Goal: Task Accomplishment & Management: Contribute content

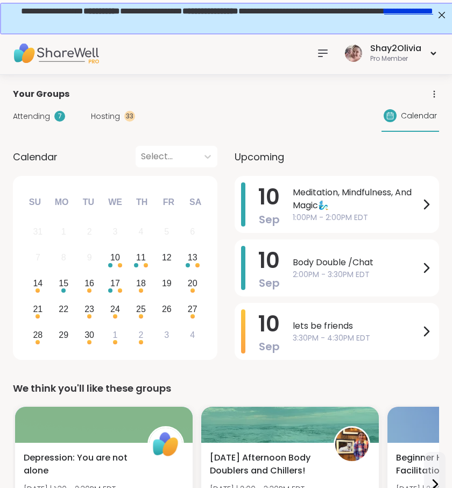
click at [314, 54] on div at bounding box center [323, 54] width 22 height 22
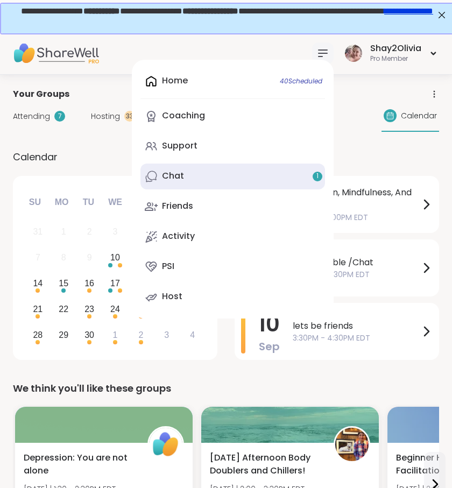
click at [227, 174] on link "Chat 1" at bounding box center [232, 177] width 185 height 26
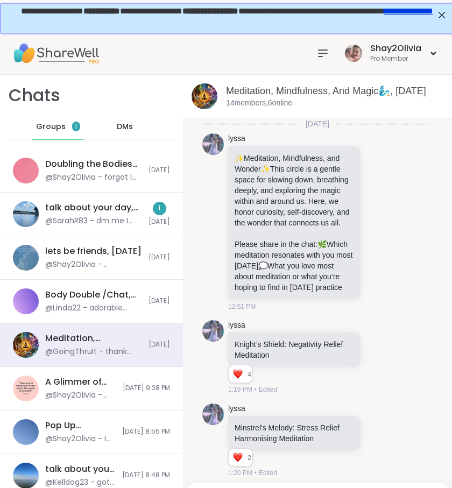
scroll to position [6276, 0]
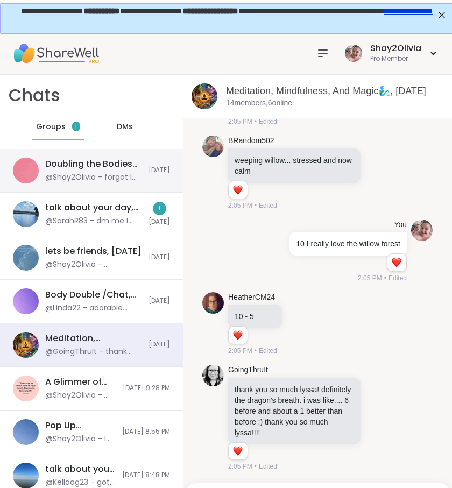
click at [105, 162] on div "Doubling the Bodies Open Forum, [DATE]" at bounding box center [93, 164] width 97 height 12
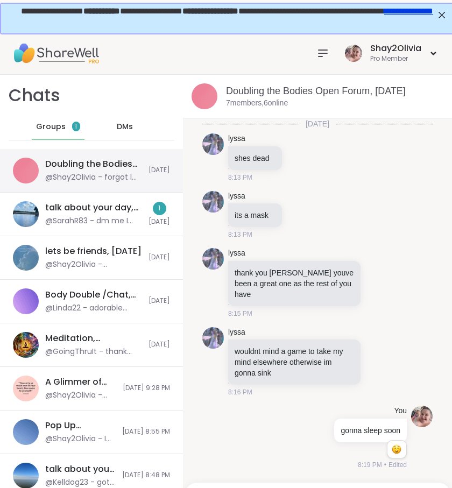
scroll to position [231, 0]
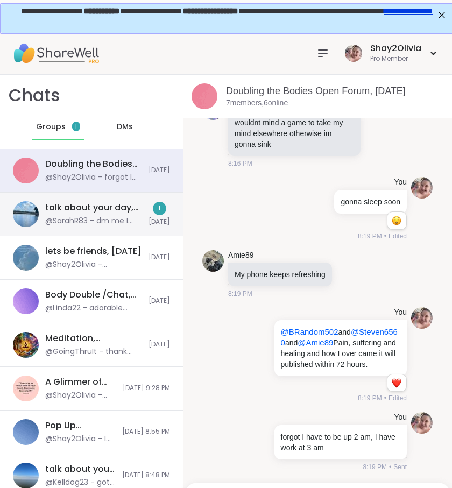
click at [128, 217] on div "@SarahR83 - dm me I can make spots" at bounding box center [93, 221] width 97 height 11
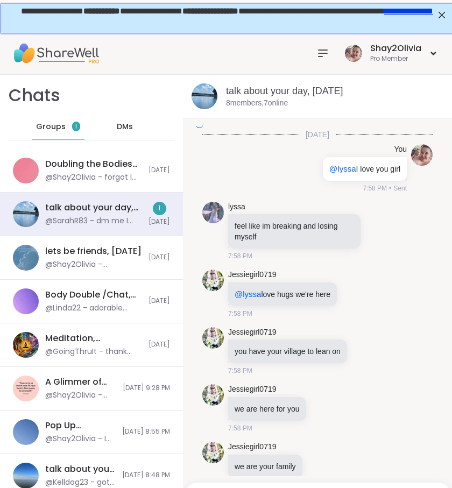
scroll to position [7090, 0]
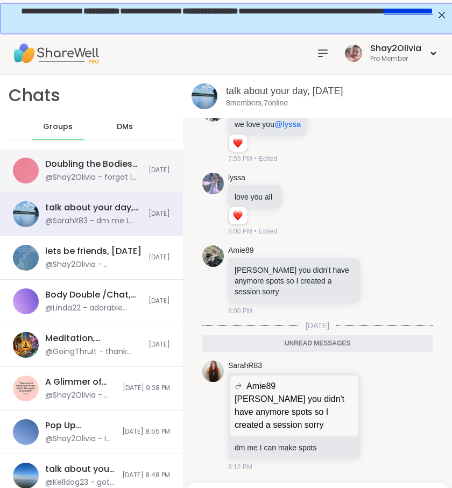
click at [81, 174] on div "@Shay2Olivia - forgot I have to be up 2 am, I have work at 3 am" at bounding box center [93, 177] width 97 height 11
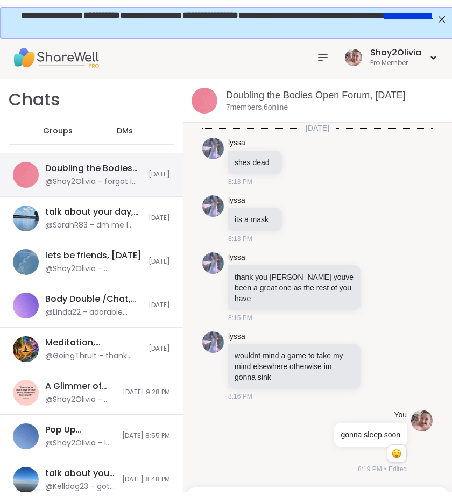
scroll to position [231, 0]
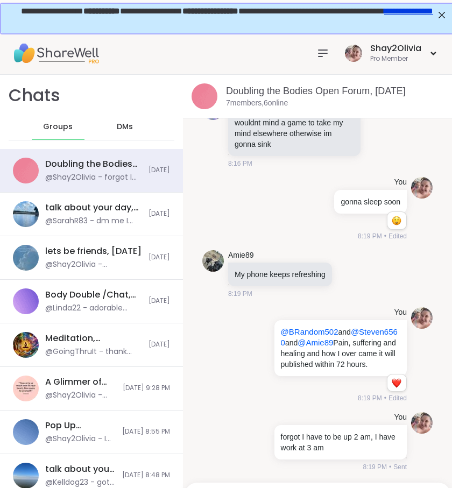
click at [316, 64] on div "Shay2Olivia Pro Member" at bounding box center [375, 52] width 127 height 25
click at [316, 59] on div at bounding box center [323, 54] width 22 height 22
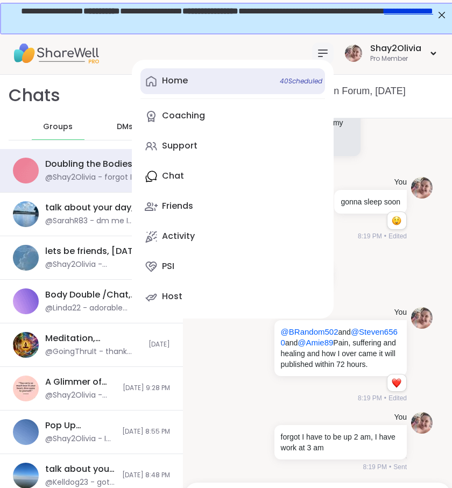
click at [219, 79] on link "Home 40 Scheduled" at bounding box center [232, 81] width 185 height 26
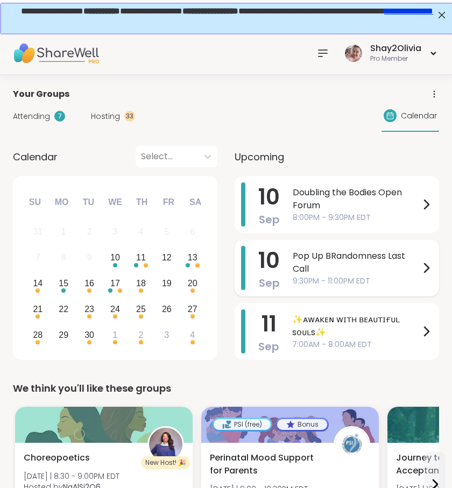
click at [313, 266] on span "Pop Up BRandomness Last Call" at bounding box center [356, 263] width 127 height 26
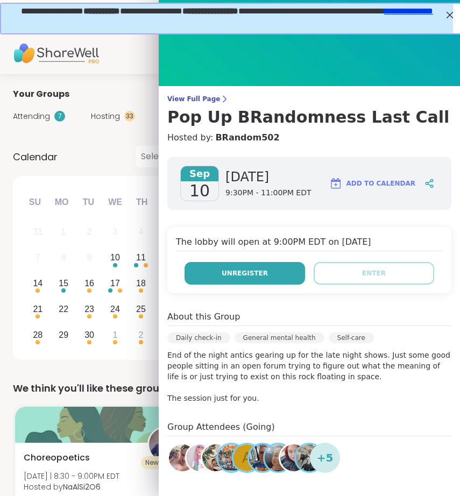
click at [267, 276] on button "Unregister" at bounding box center [245, 273] width 121 height 23
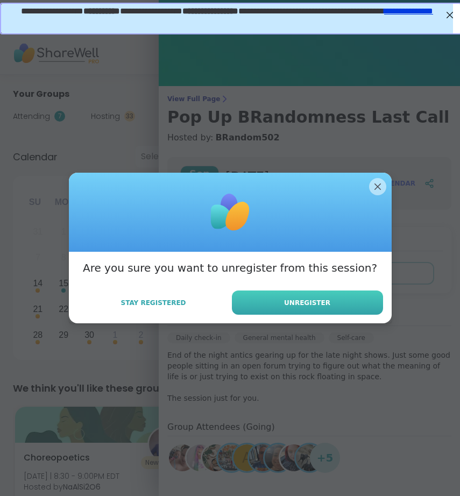
click at [301, 305] on span "Unregister" at bounding box center [307, 303] width 46 height 10
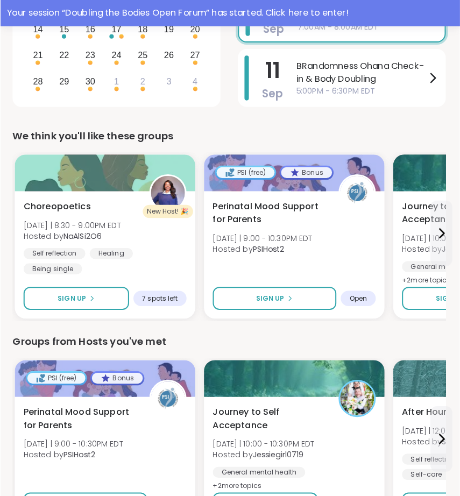
scroll to position [379, 1]
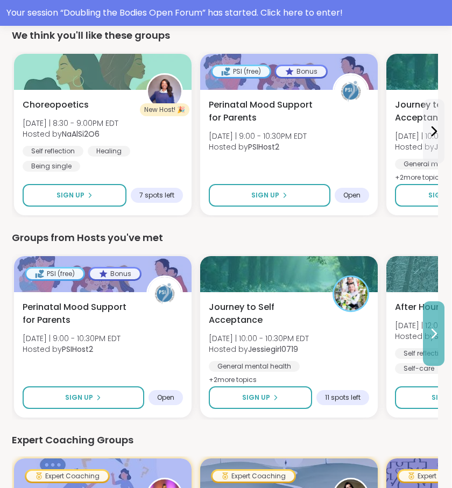
click at [433, 346] on button at bounding box center [434, 333] width 22 height 65
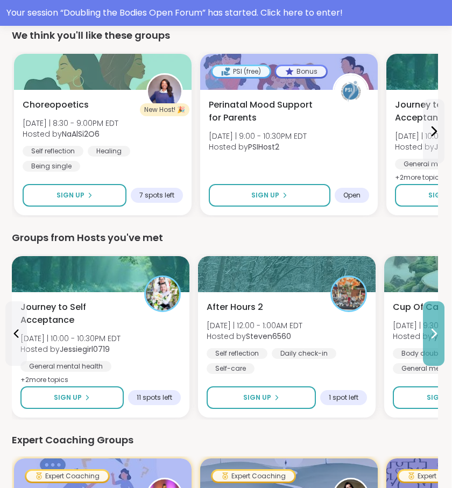
click at [433, 346] on button at bounding box center [434, 333] width 22 height 65
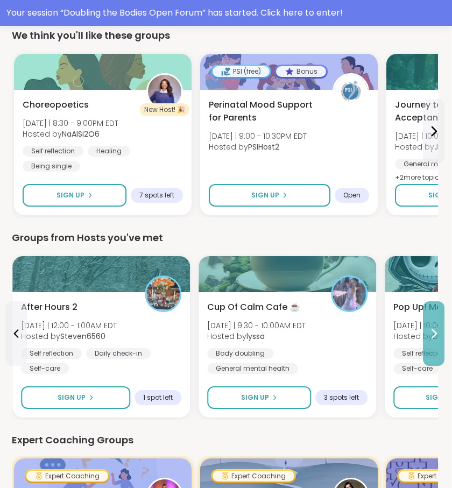
click at [433, 347] on button at bounding box center [434, 333] width 22 height 65
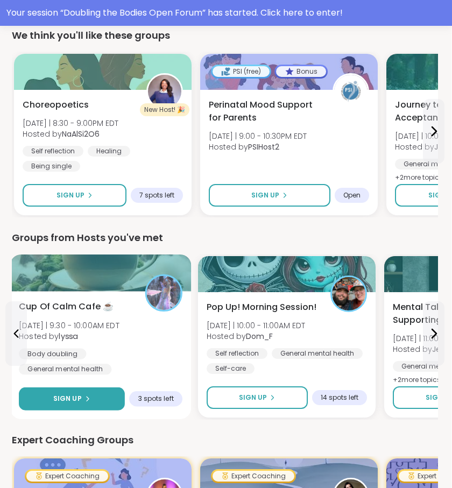
click at [107, 400] on button "Sign Up" at bounding box center [72, 398] width 106 height 23
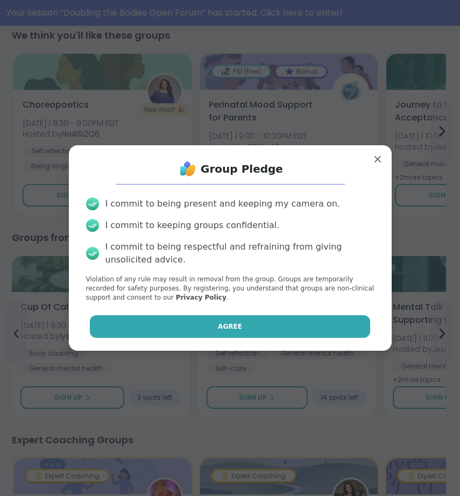
click at [165, 316] on button "Agree" at bounding box center [230, 326] width 280 height 23
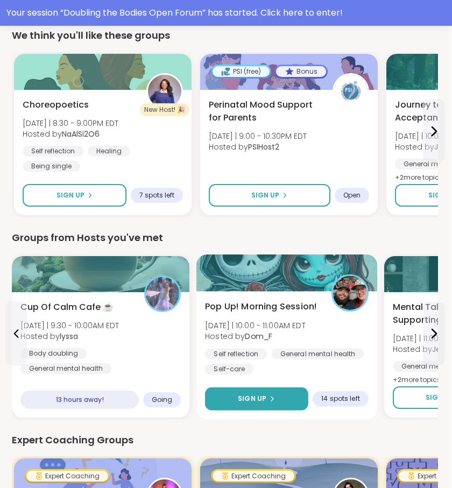
click at [249, 395] on span "Sign Up" at bounding box center [252, 399] width 29 height 10
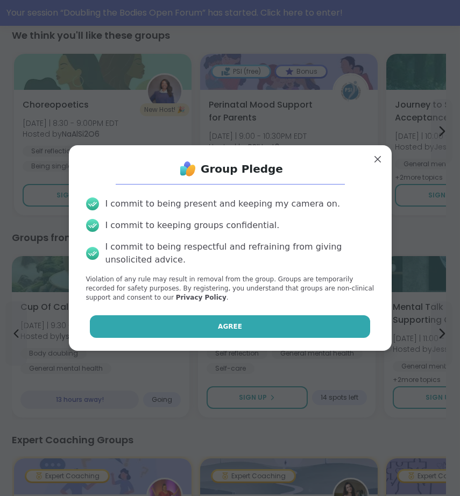
click at [201, 323] on button "Agree" at bounding box center [230, 326] width 280 height 23
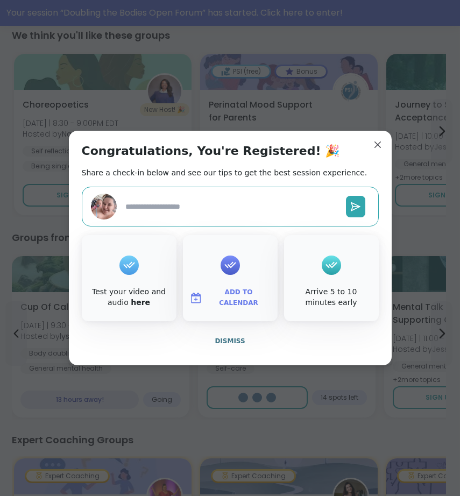
type textarea "*"
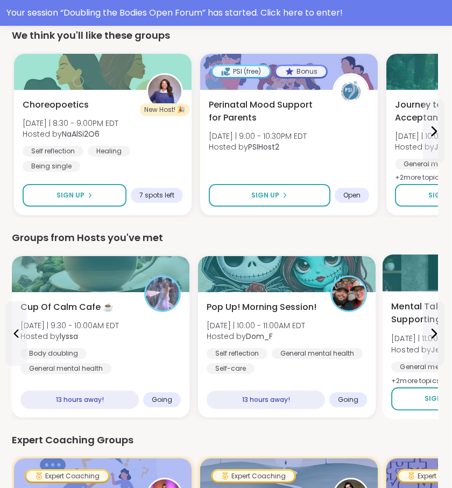
click at [436, 367] on div "General mental health" at bounding box center [437, 367] width 93 height 11
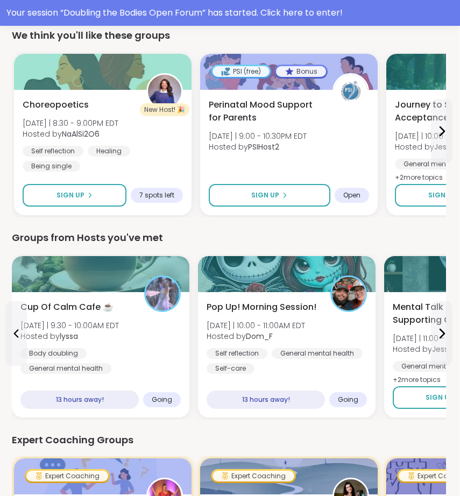
click at [137, 436] on div "Expert Coaching Groups" at bounding box center [229, 440] width 434 height 15
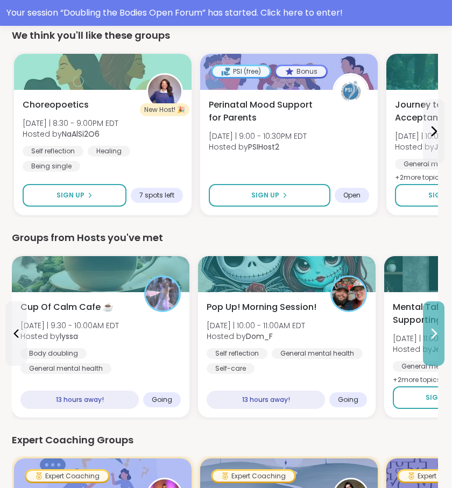
click at [425, 346] on button at bounding box center [434, 333] width 22 height 65
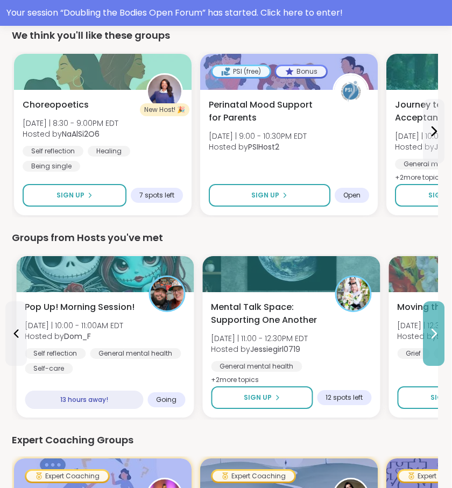
click at [423, 345] on button at bounding box center [434, 333] width 22 height 65
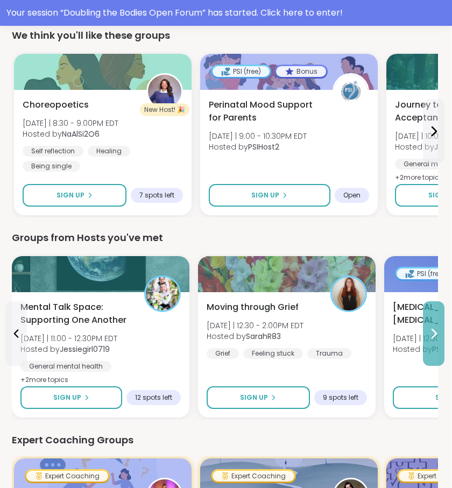
click at [423, 346] on button at bounding box center [434, 333] width 22 height 65
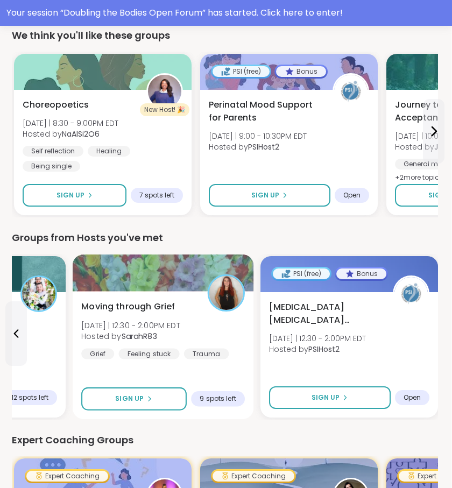
click at [206, 356] on div "Trauma" at bounding box center [206, 353] width 45 height 11
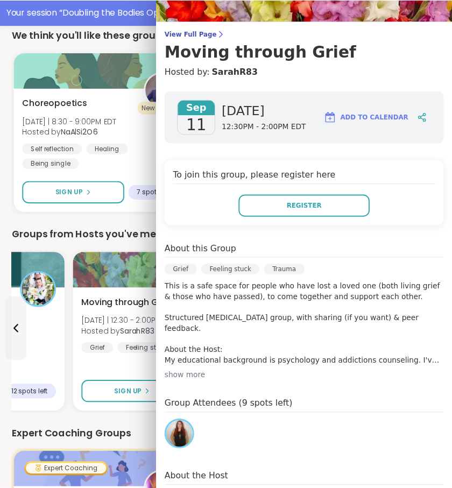
scroll to position [69, 0]
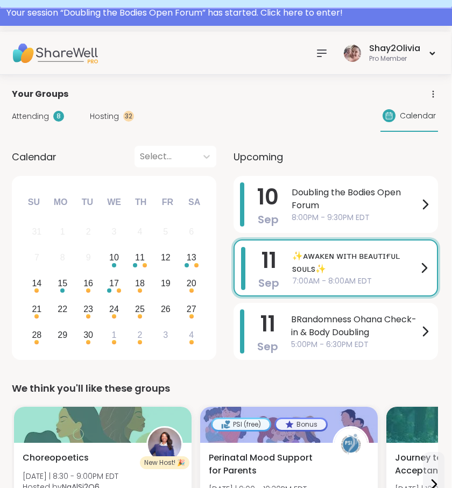
scroll to position [0, 1]
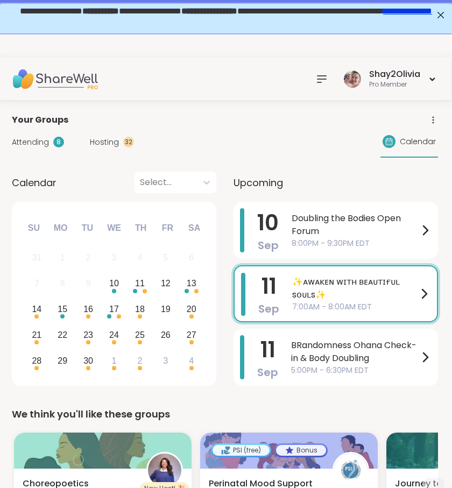
click at [83, 138] on div "Attending 8 Hosting 32" at bounding box center [73, 142] width 122 height 11
click at [97, 139] on span "Hosting" at bounding box center [104, 142] width 29 height 11
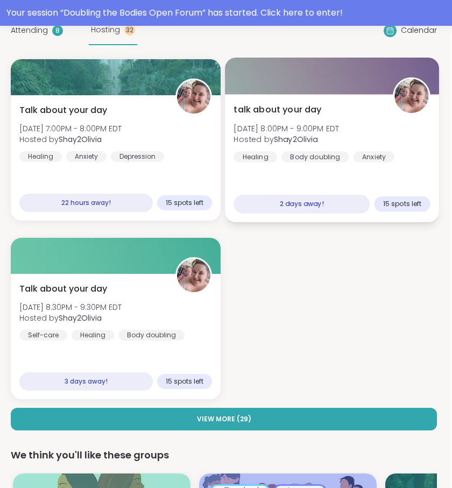
scroll to position [0, 2]
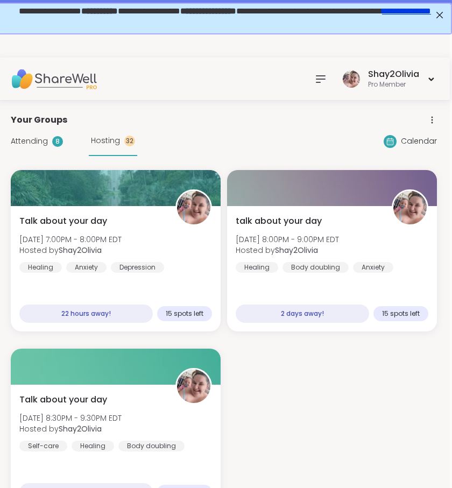
click at [327, 80] on icon at bounding box center [320, 79] width 13 height 13
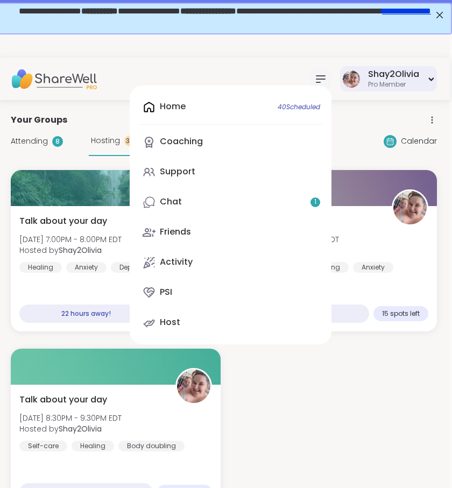
click at [369, 83] on div "Pro Member" at bounding box center [393, 84] width 51 height 9
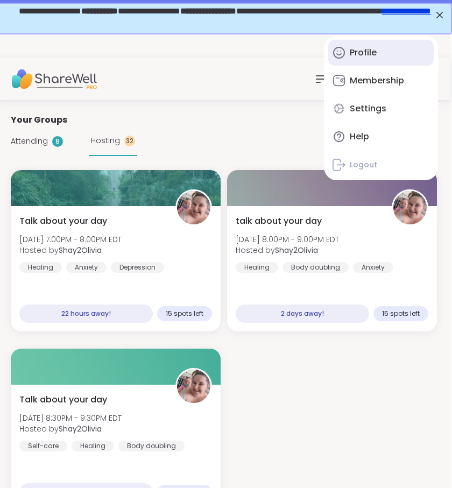
click at [365, 65] on link "Profile" at bounding box center [380, 53] width 105 height 26
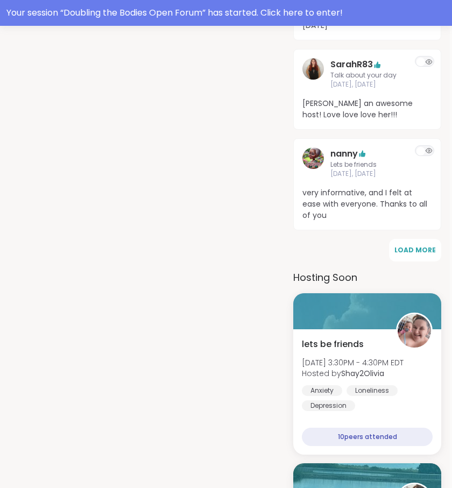
scroll to position [857, 2]
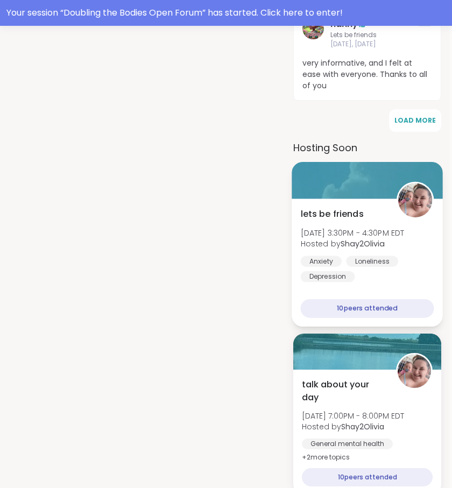
click at [346, 207] on span "lets be friends" at bounding box center [332, 213] width 63 height 13
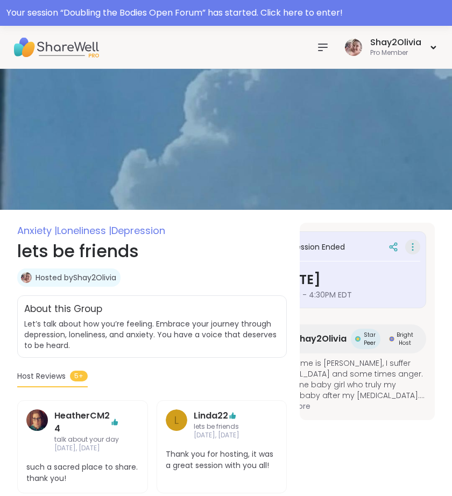
click at [410, 242] on icon at bounding box center [412, 246] width 11 height 15
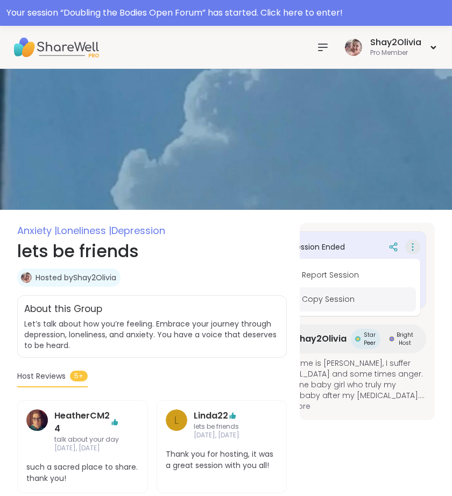
click at [336, 298] on button "Copy Session" at bounding box center [355, 299] width 121 height 24
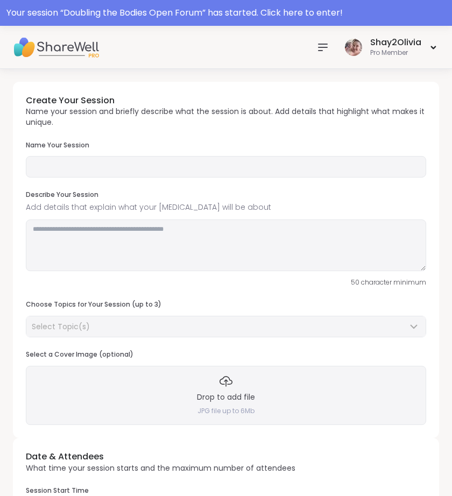
type input "**********"
type textarea "**********"
type input "**"
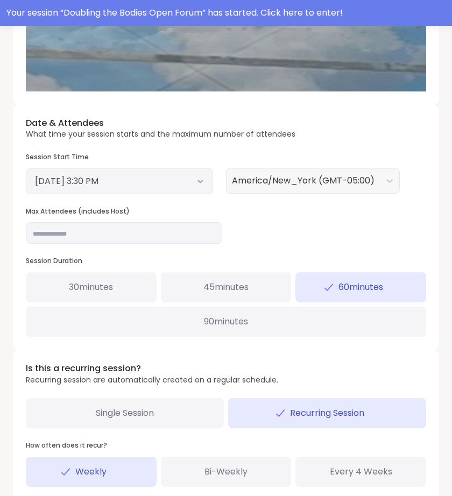
scroll to position [344, 0]
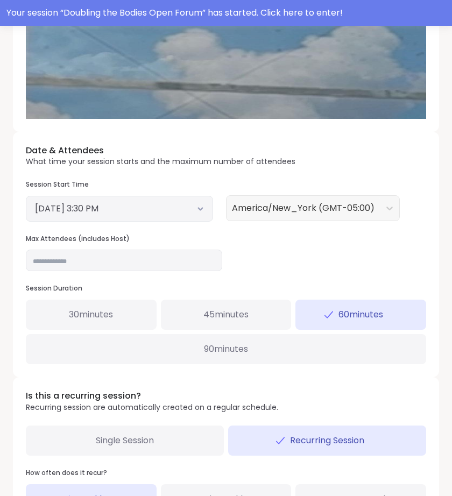
click at [162, 202] on button "September 10, 2025 3:30 PM" at bounding box center [119, 208] width 169 height 13
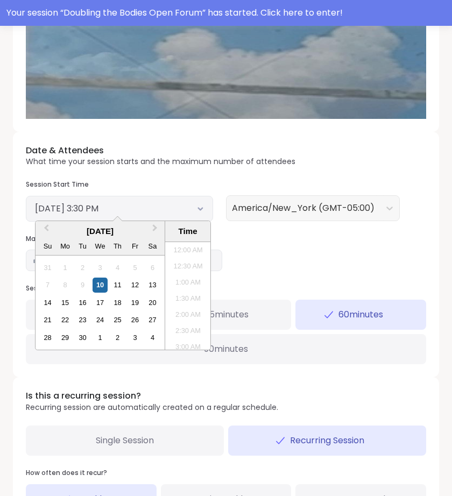
scroll to position [455, 0]
click at [117, 288] on div "11" at bounding box center [117, 285] width 15 height 15
click at [182, 272] on li "1:00 PM" at bounding box center [188, 272] width 46 height 16
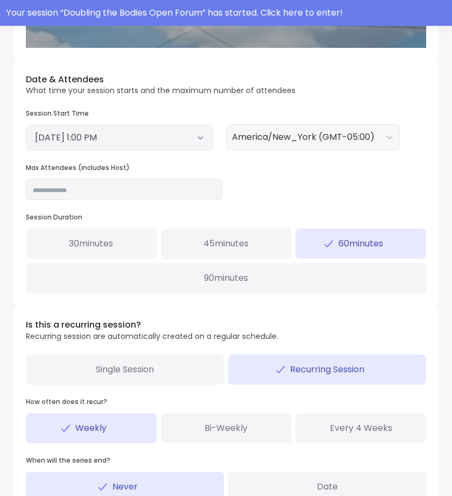
scroll to position [408, 0]
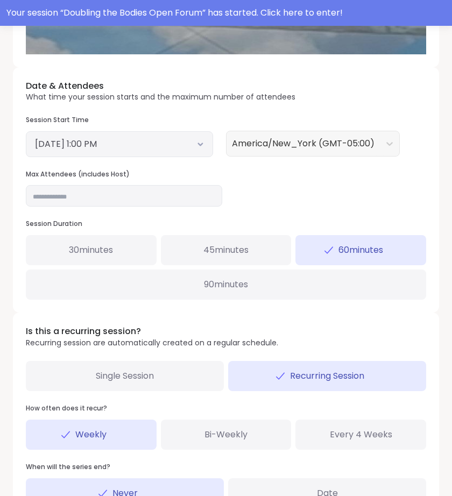
click at [172, 149] on button "September 11, 2025 1:00 PM" at bounding box center [119, 144] width 169 height 13
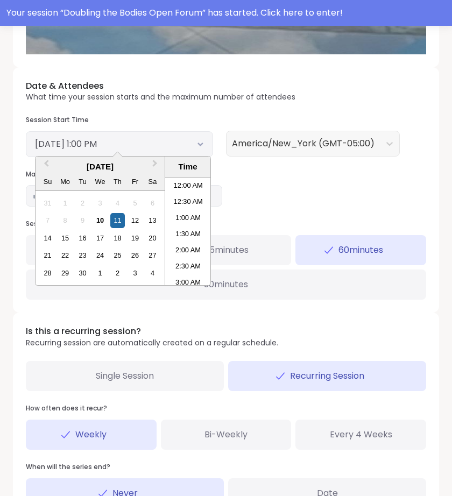
scroll to position [374, 0]
click at [187, 259] on li "2:00 PM" at bounding box center [188, 264] width 46 height 16
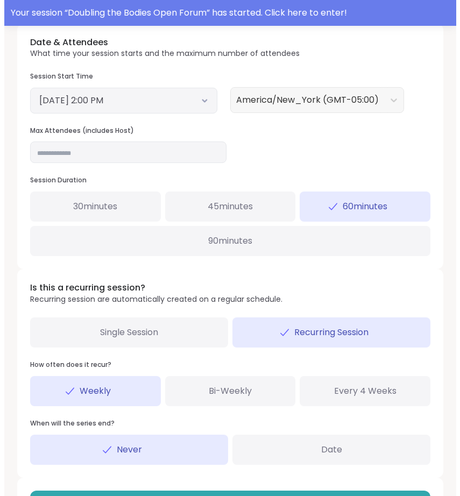
scroll to position [493, 0]
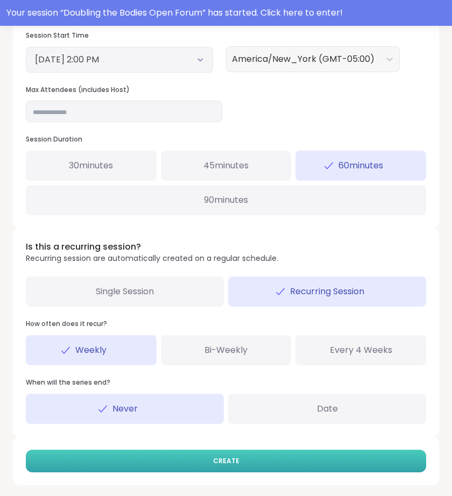
click at [178, 456] on button "CREATE" at bounding box center [226, 461] width 400 height 23
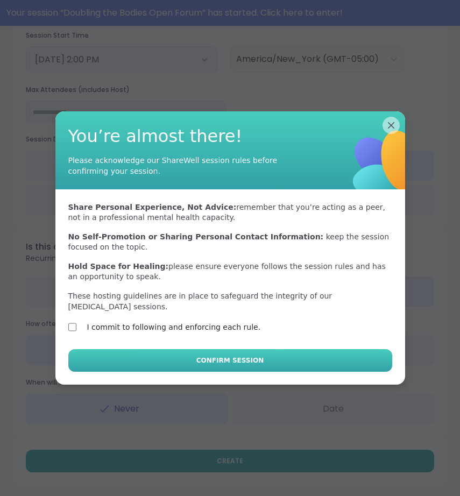
click at [114, 364] on button "Confirm Session" at bounding box center [230, 360] width 324 height 23
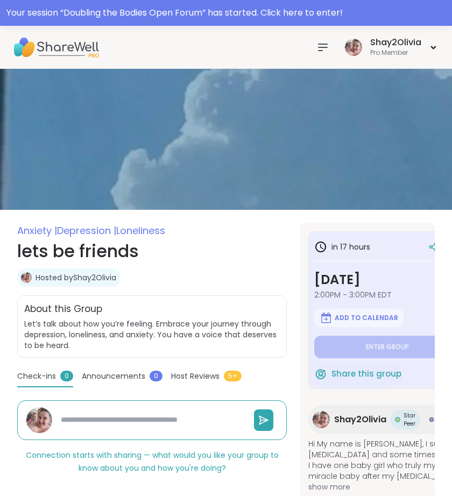
type textarea "*"
